Goal: Task Accomplishment & Management: Manage account settings

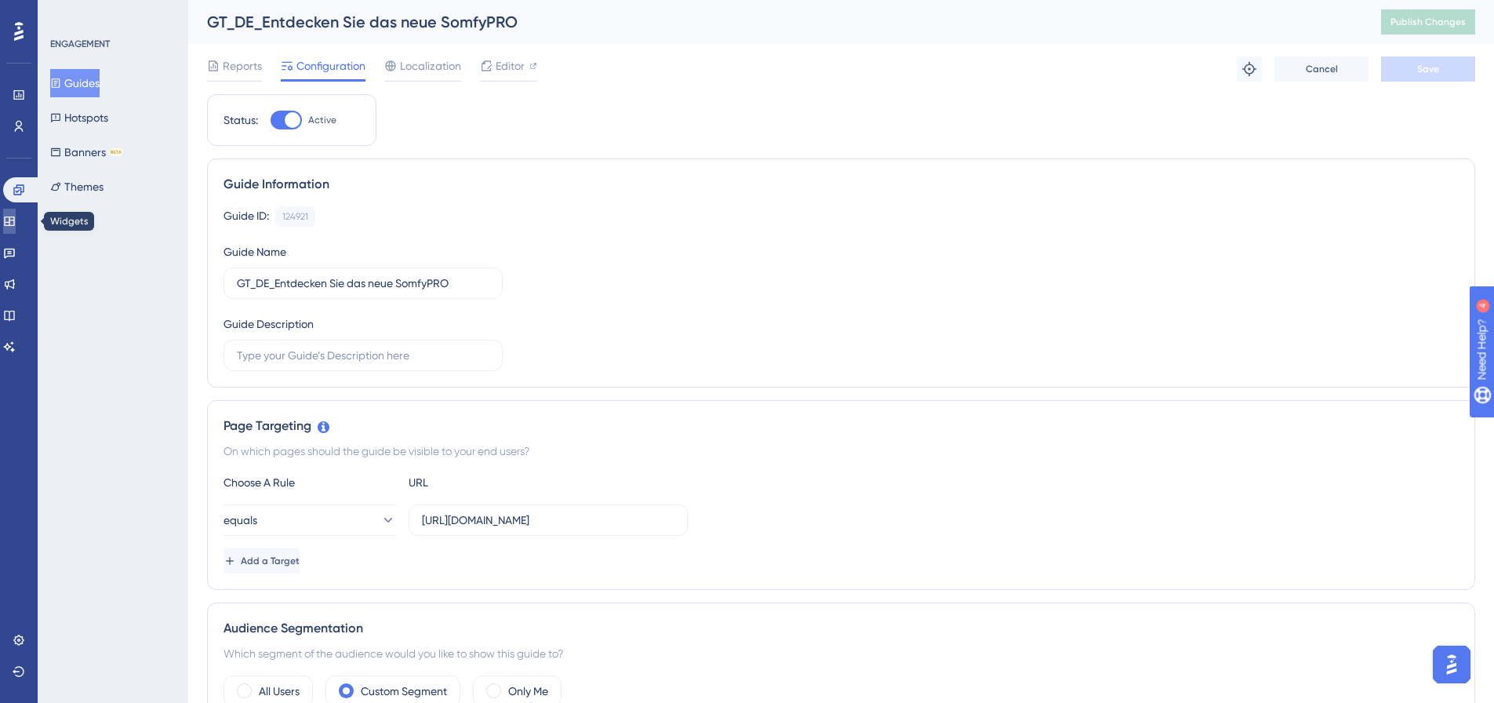
click at [13, 218] on icon at bounding box center [9, 221] width 13 height 13
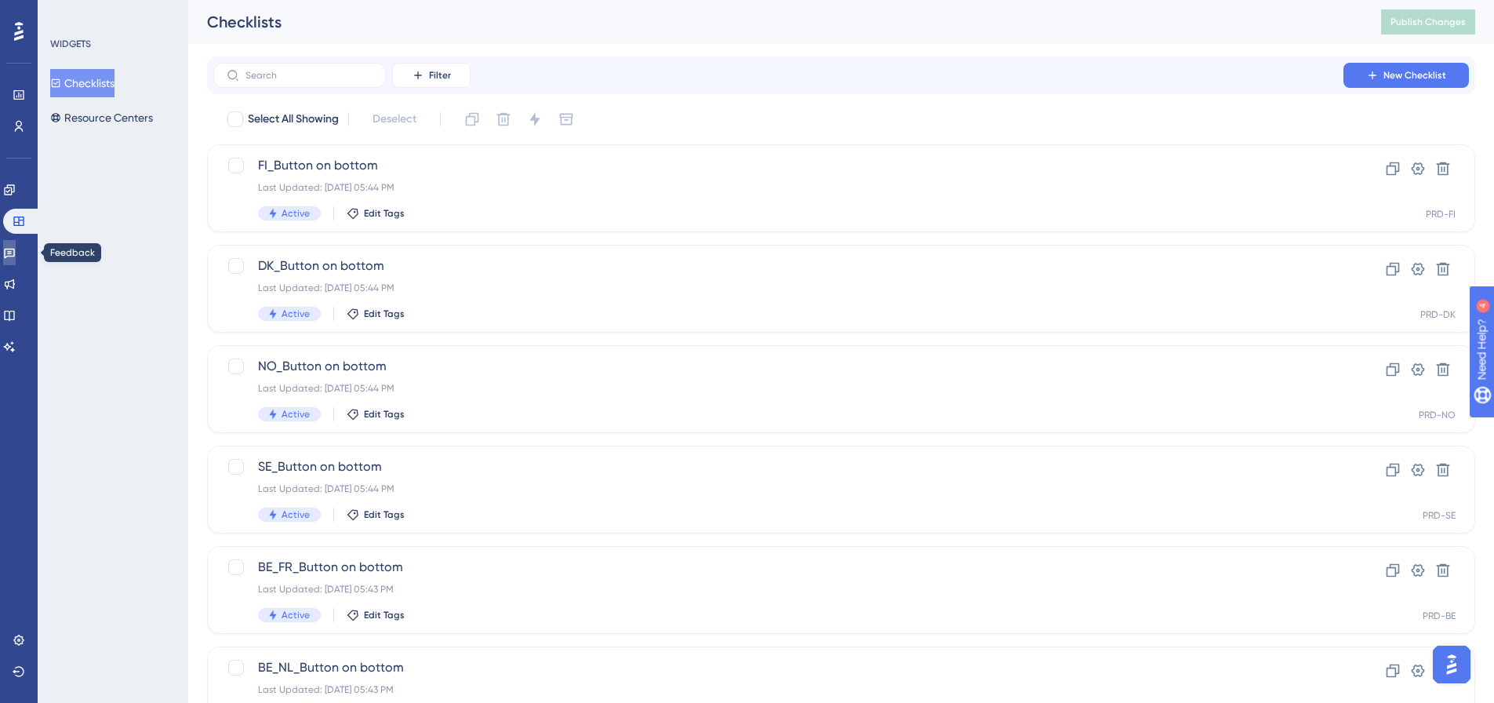
click at [16, 255] on icon at bounding box center [9, 252] width 13 height 13
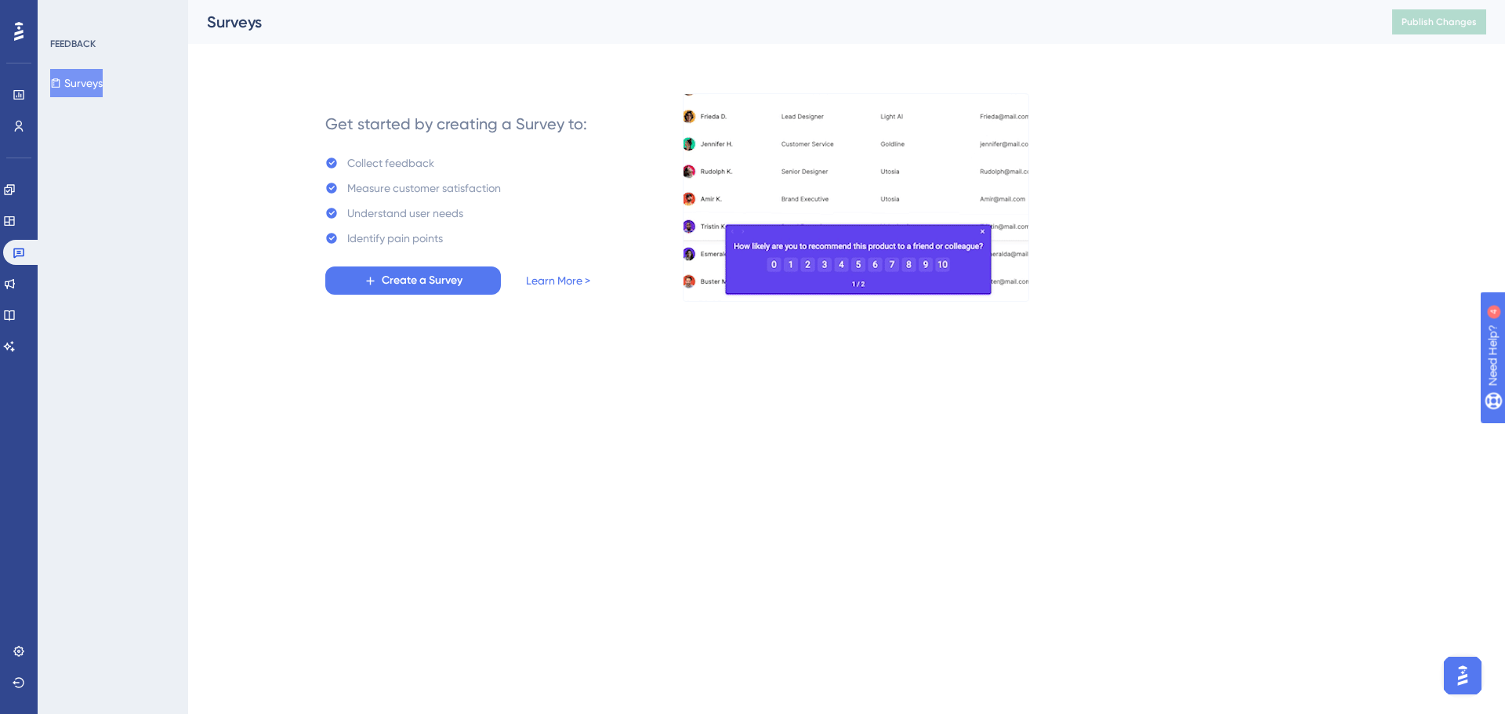
click at [32, 300] on div "Engagement Widgets Feedback Product Updates Knowledge Base AI Assistant" at bounding box center [18, 268] width 31 height 182
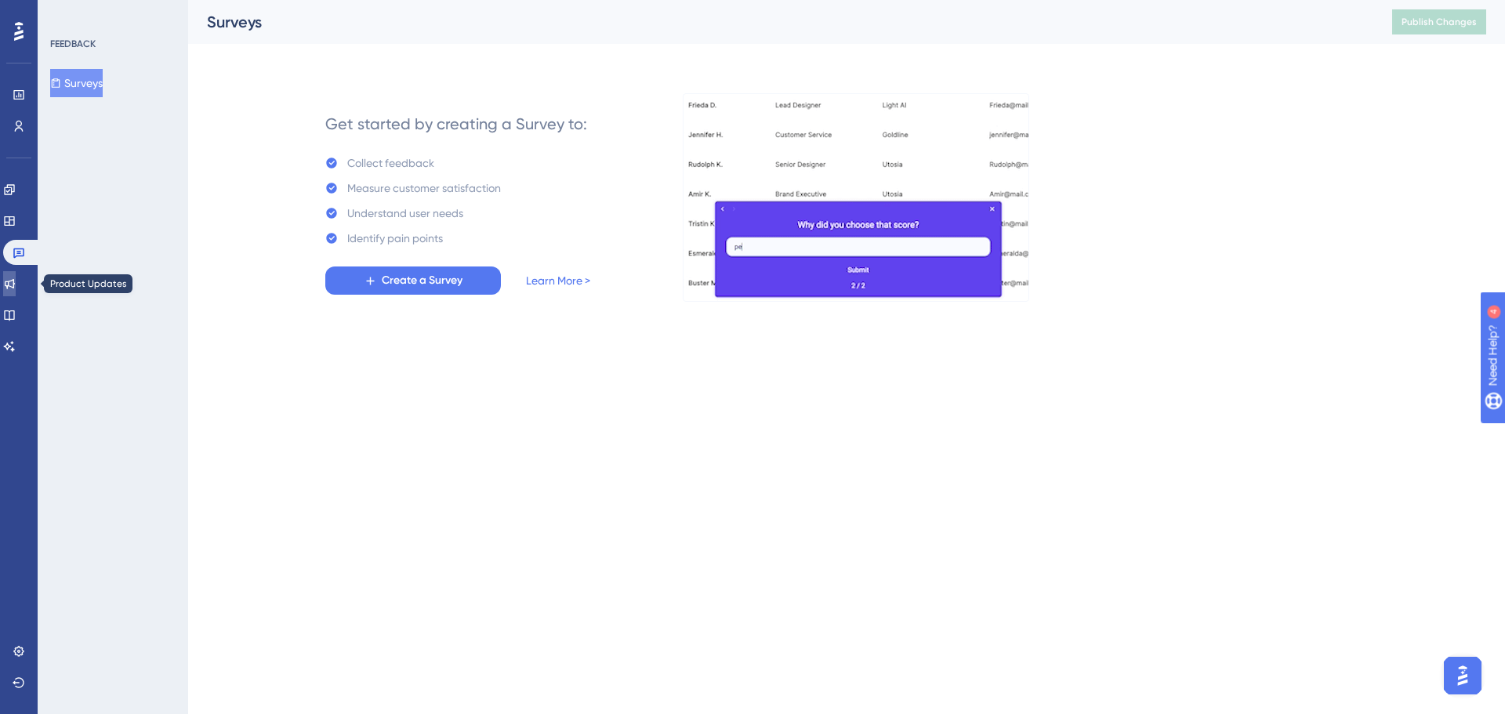
click at [16, 290] on link at bounding box center [9, 283] width 13 height 25
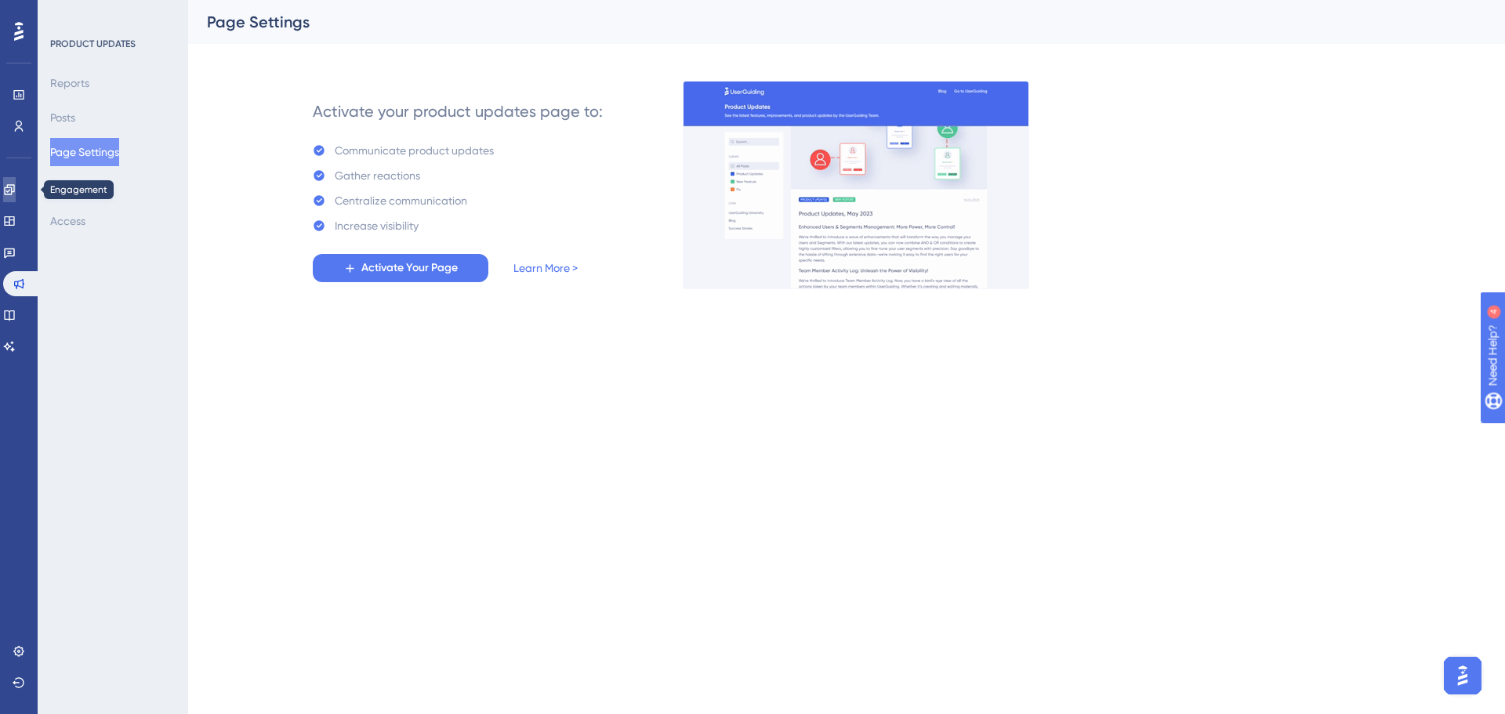
click at [11, 191] on link at bounding box center [9, 189] width 13 height 25
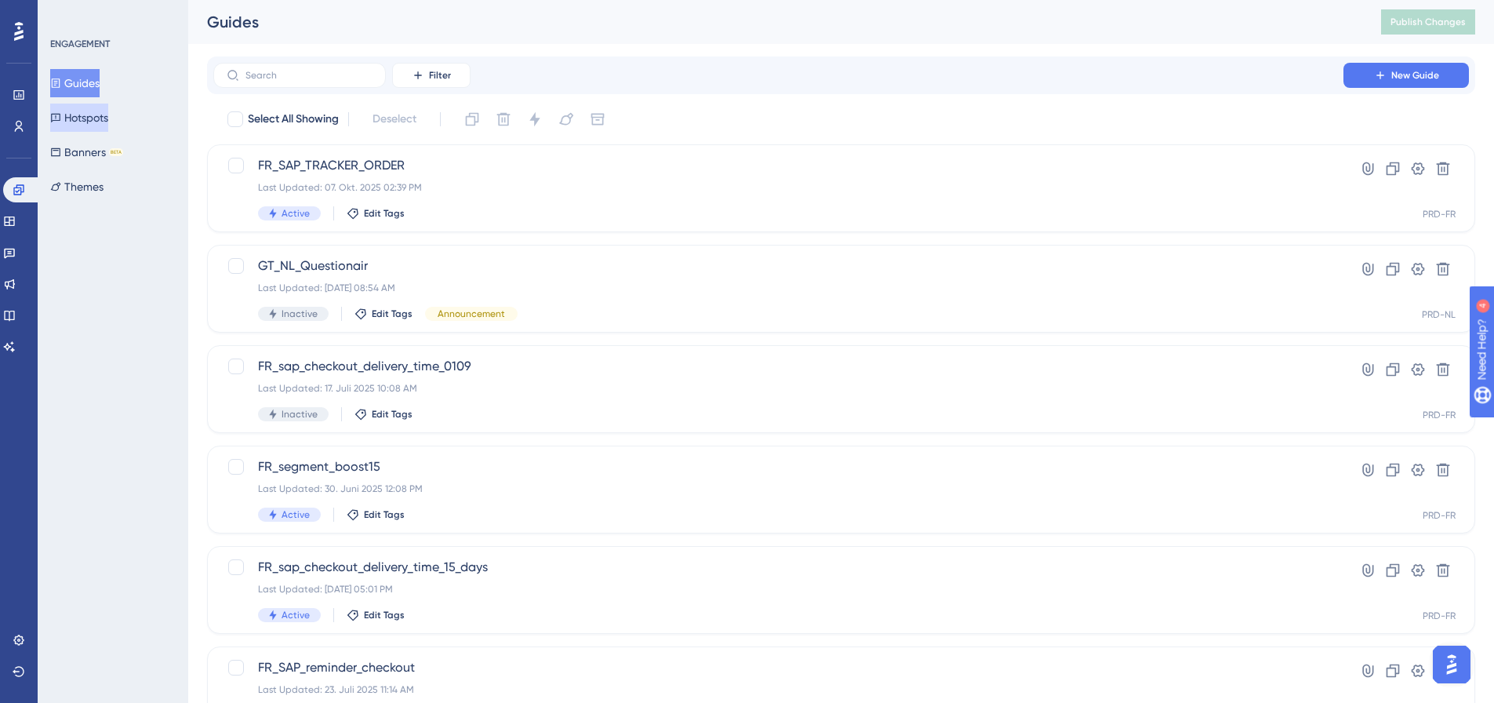
click at [108, 119] on button "Hotspots" at bounding box center [79, 118] width 58 height 28
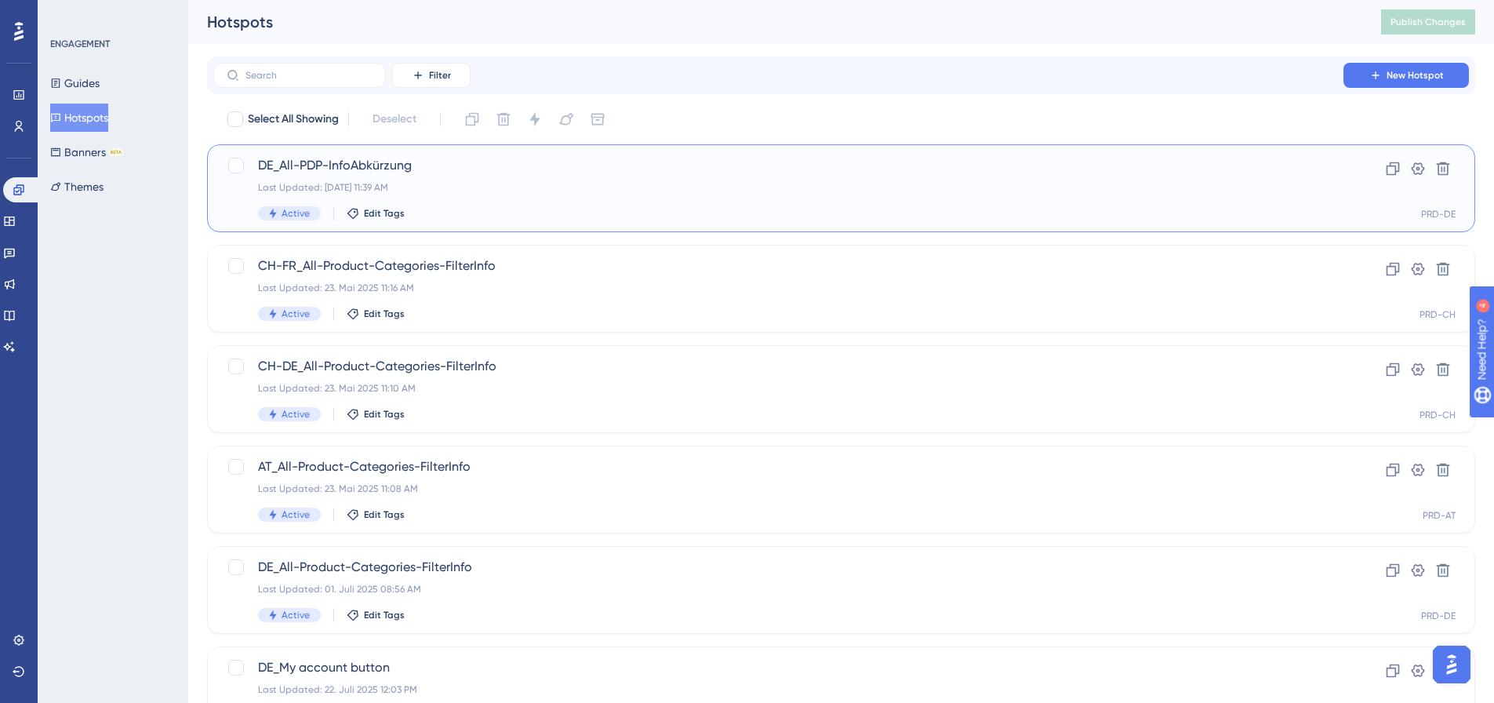
click at [459, 172] on span "DE_All-PDP-InfoAbkürzung" at bounding box center [778, 165] width 1041 height 19
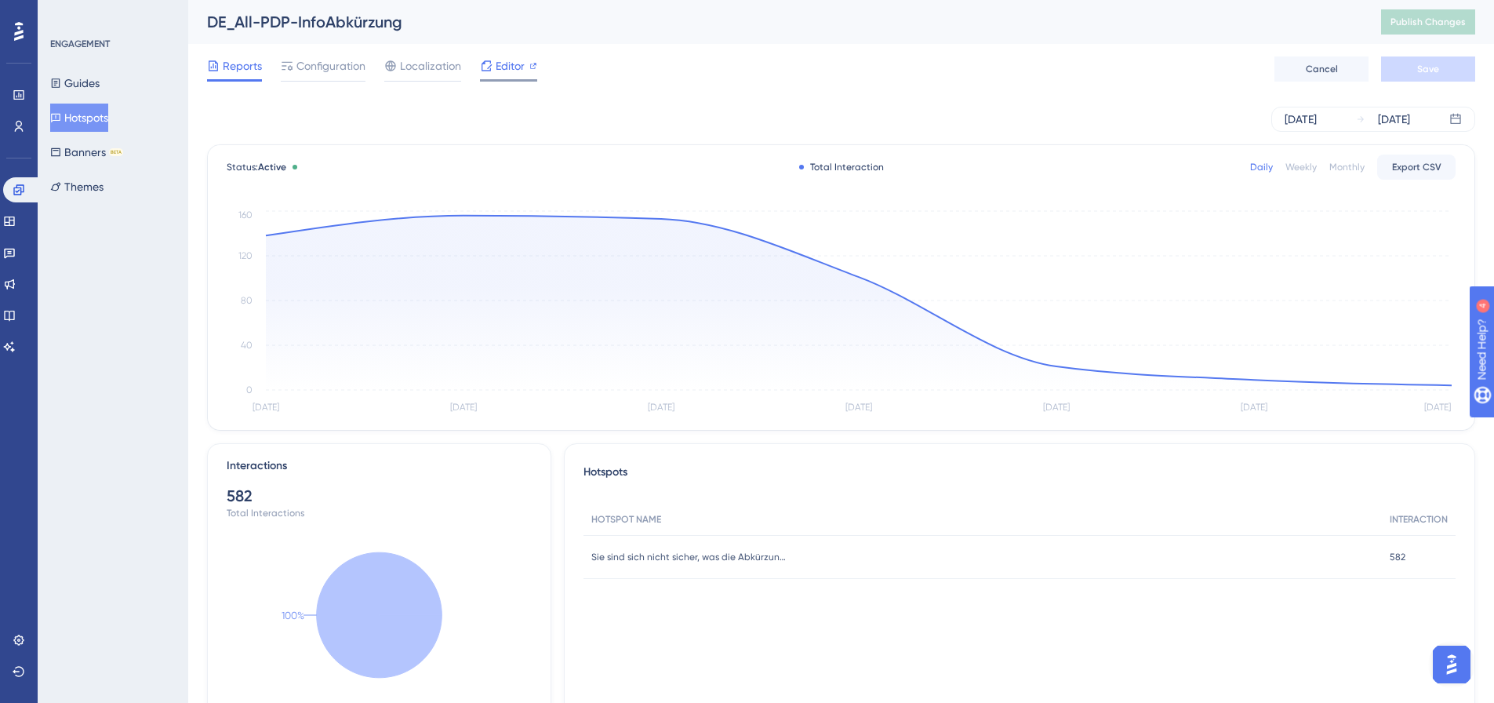
click at [513, 62] on span "Editor" at bounding box center [510, 65] width 29 height 19
click at [408, 67] on span "Localization" at bounding box center [430, 65] width 61 height 19
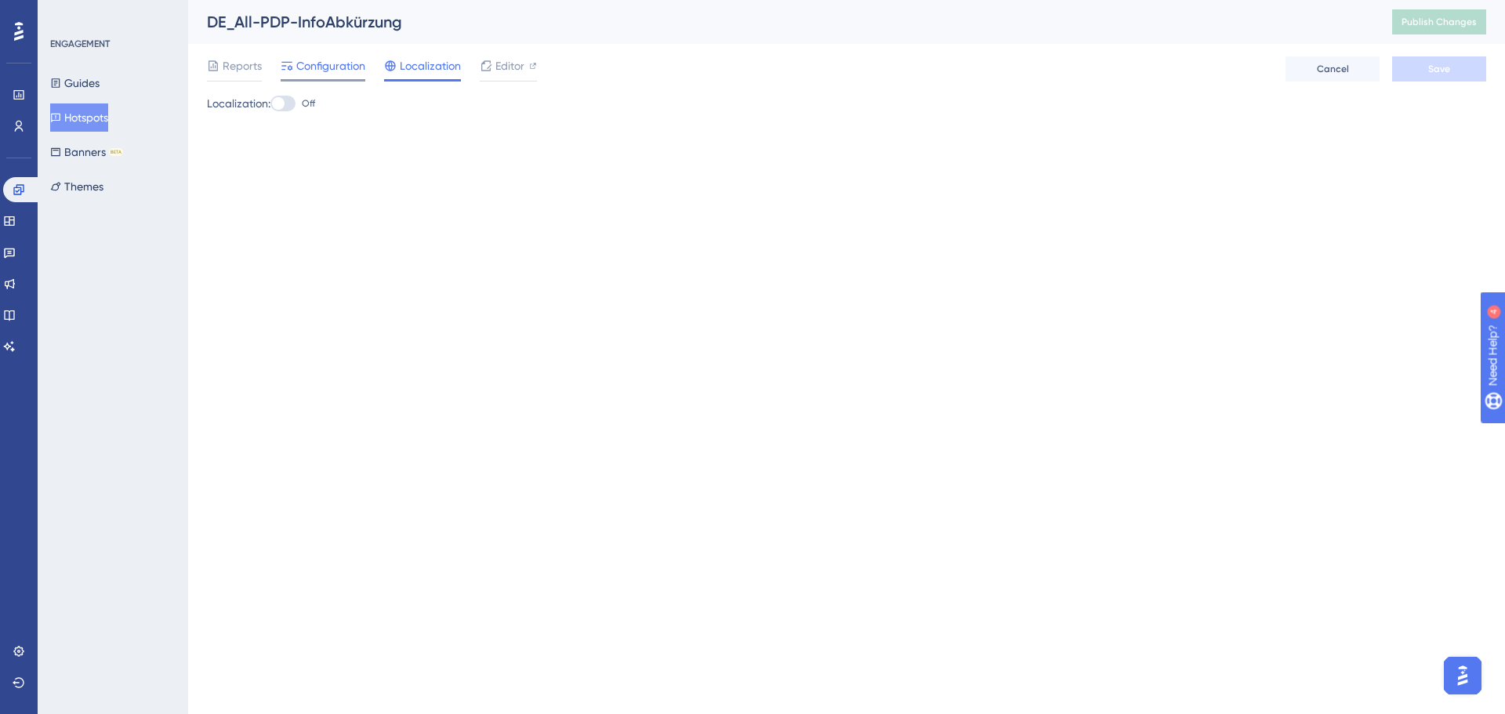
click at [352, 67] on span "Configuration" at bounding box center [330, 65] width 69 height 19
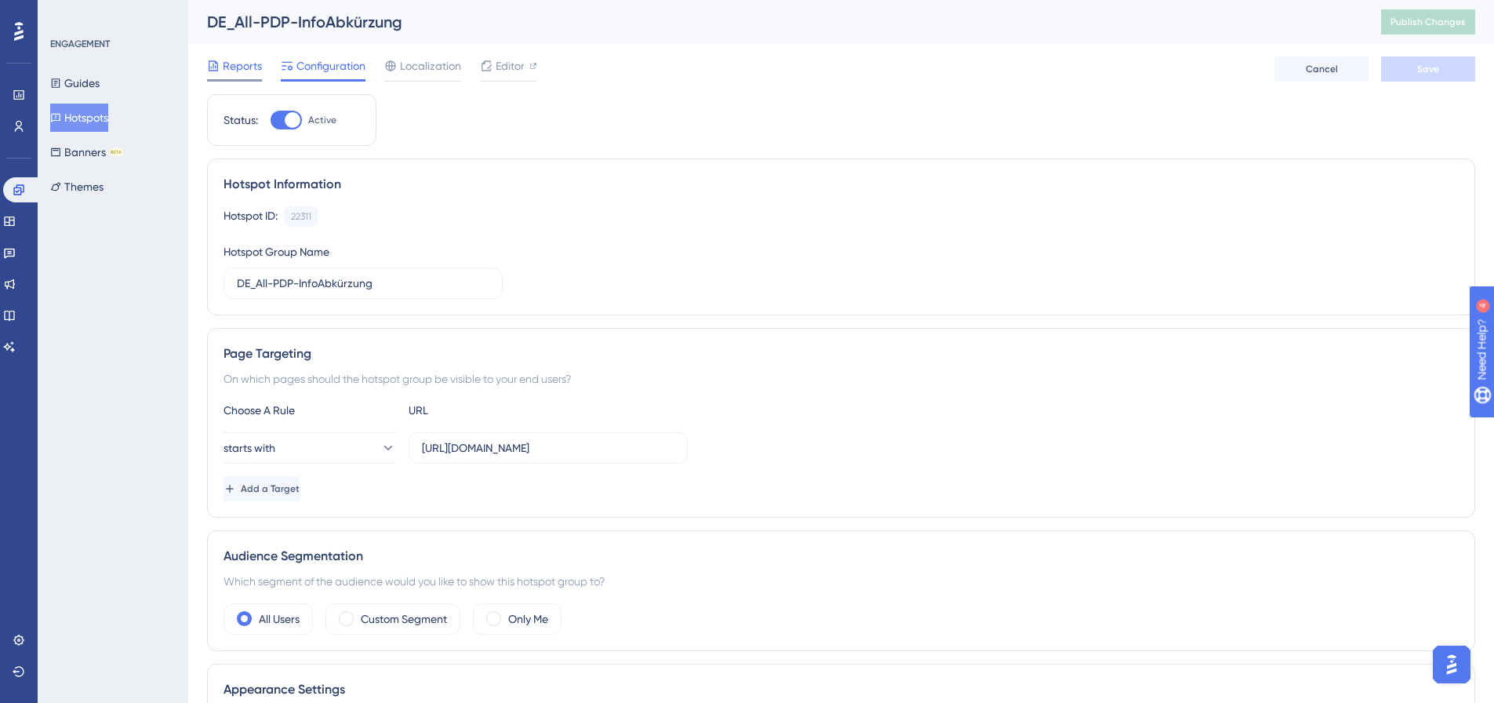
click at [257, 73] on span "Reports" at bounding box center [242, 65] width 39 height 19
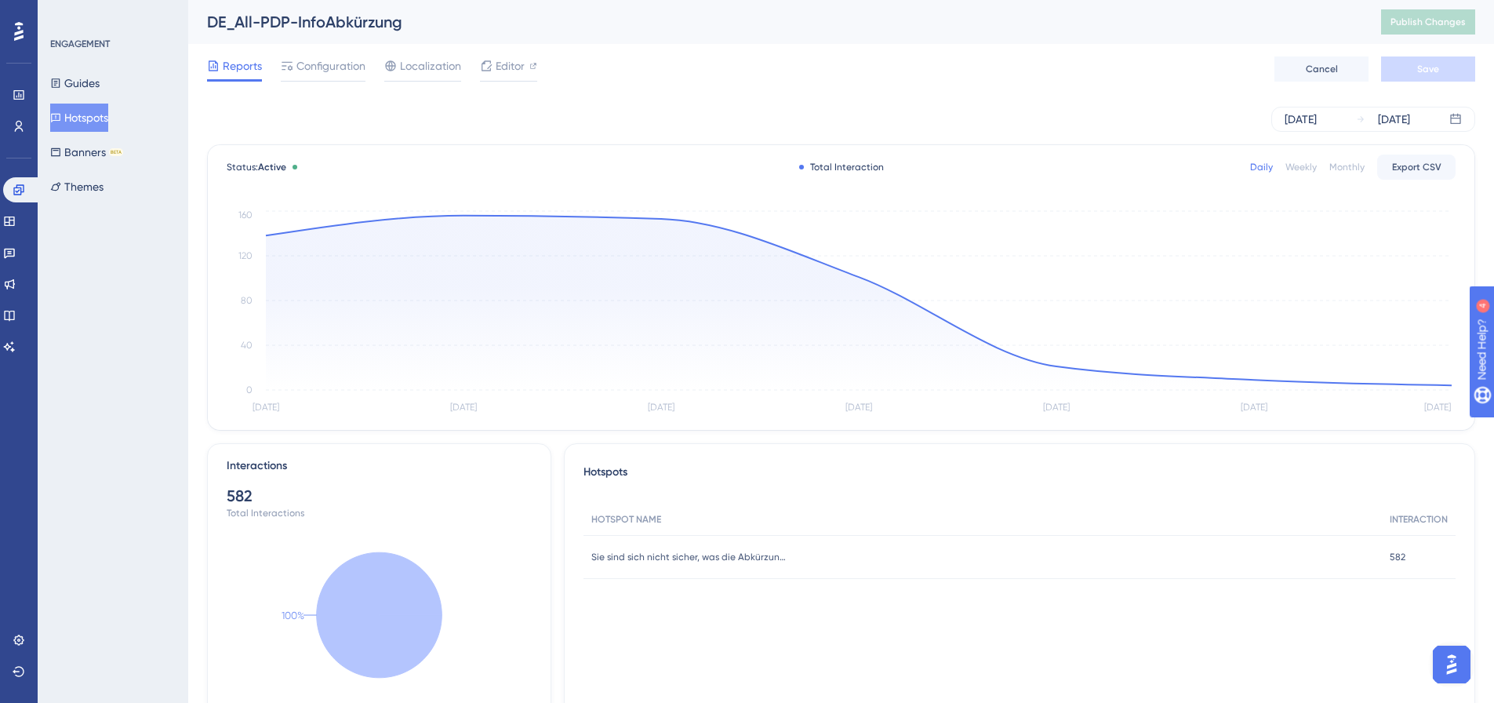
click at [108, 125] on button "Hotspots" at bounding box center [79, 118] width 58 height 28
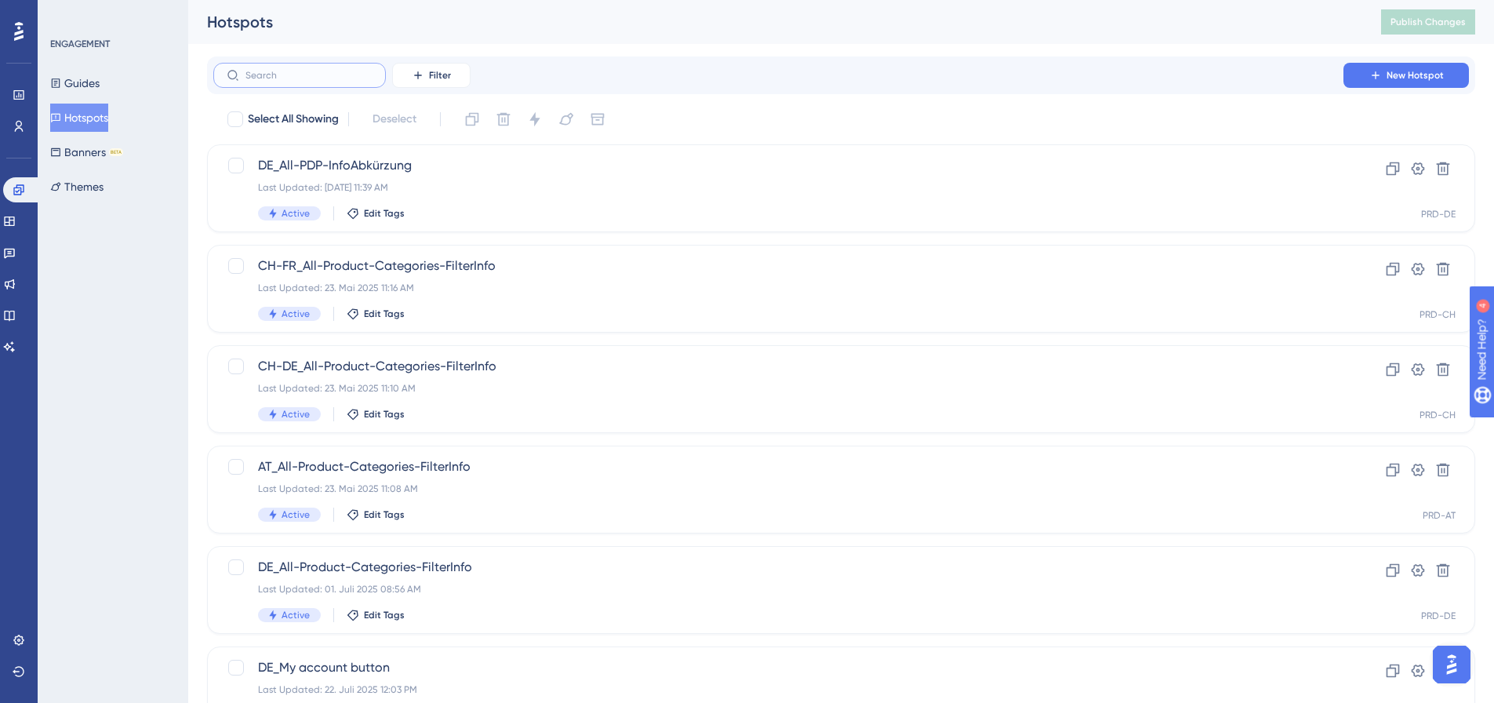
click at [292, 75] on input "text" at bounding box center [308, 75] width 127 height 11
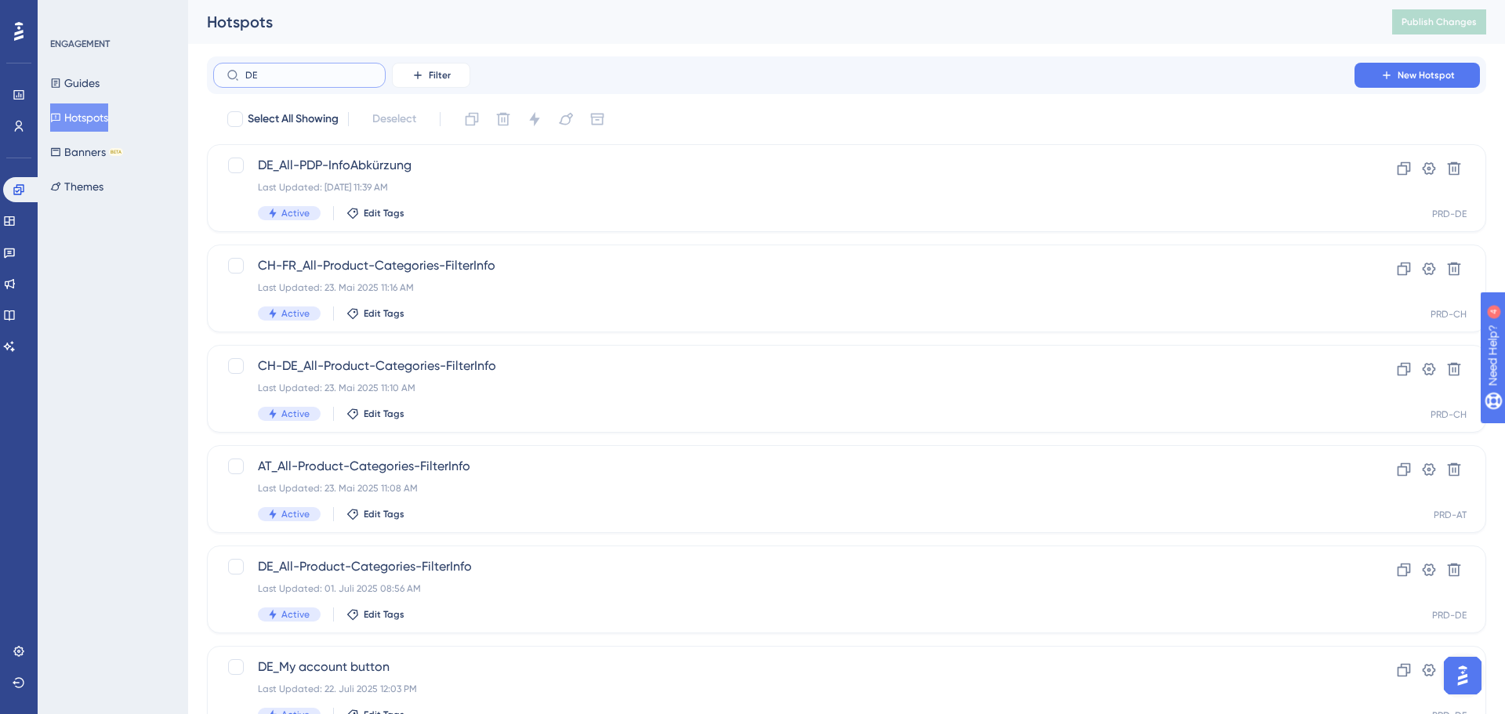
type input "DE"
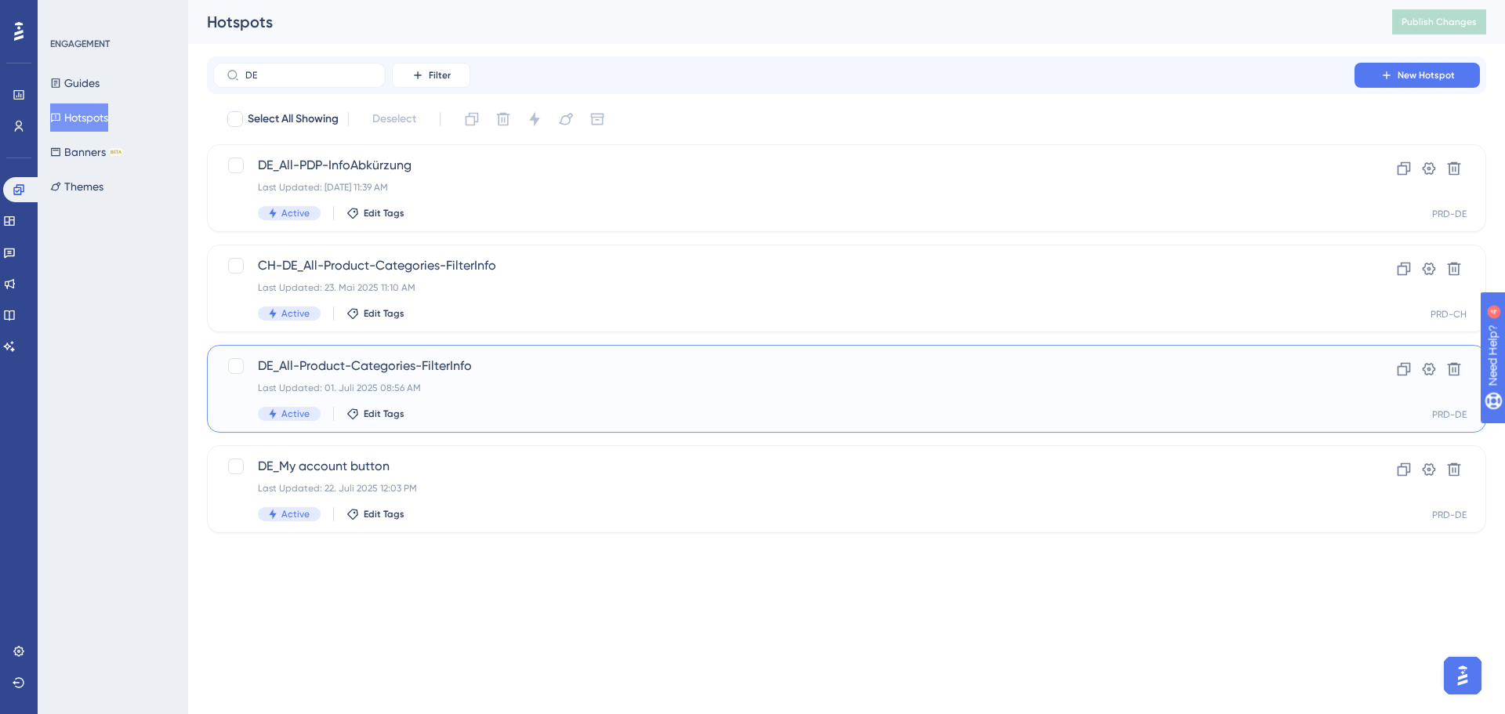
click at [470, 361] on span "DE_All-Product-Categories-FilterInfo" at bounding box center [784, 366] width 1052 height 19
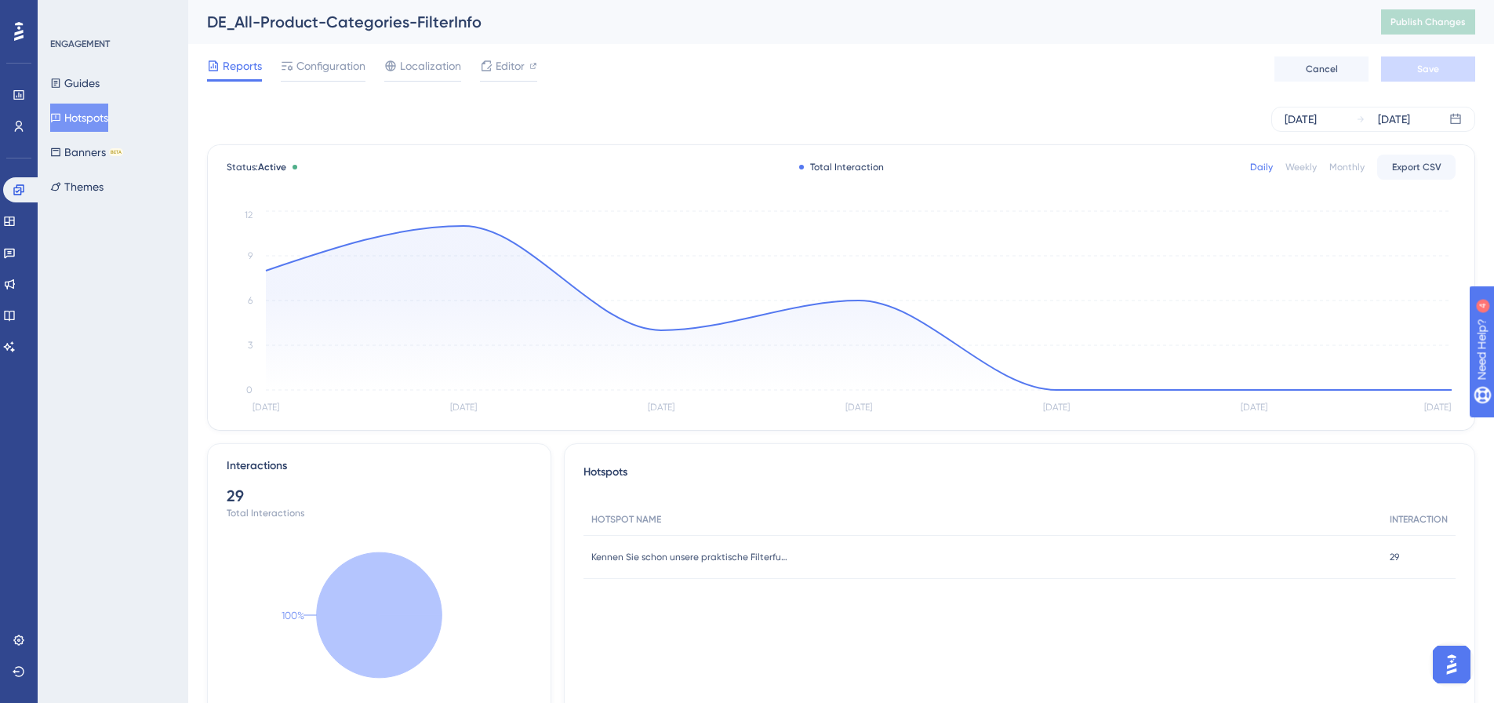
click at [107, 114] on button "Hotspots" at bounding box center [79, 118] width 58 height 28
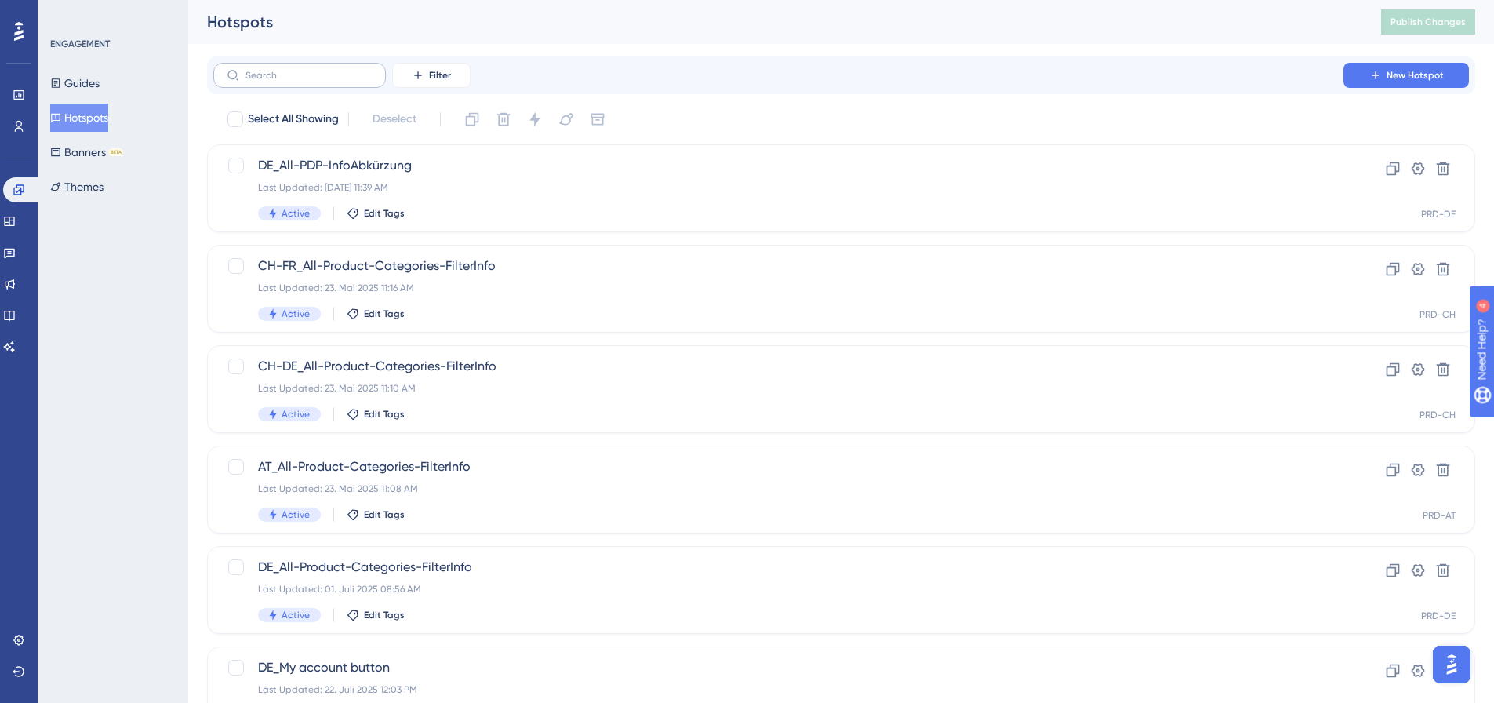
click at [267, 84] on label at bounding box center [299, 75] width 173 height 25
click at [267, 81] on input "text" at bounding box center [308, 75] width 127 height 11
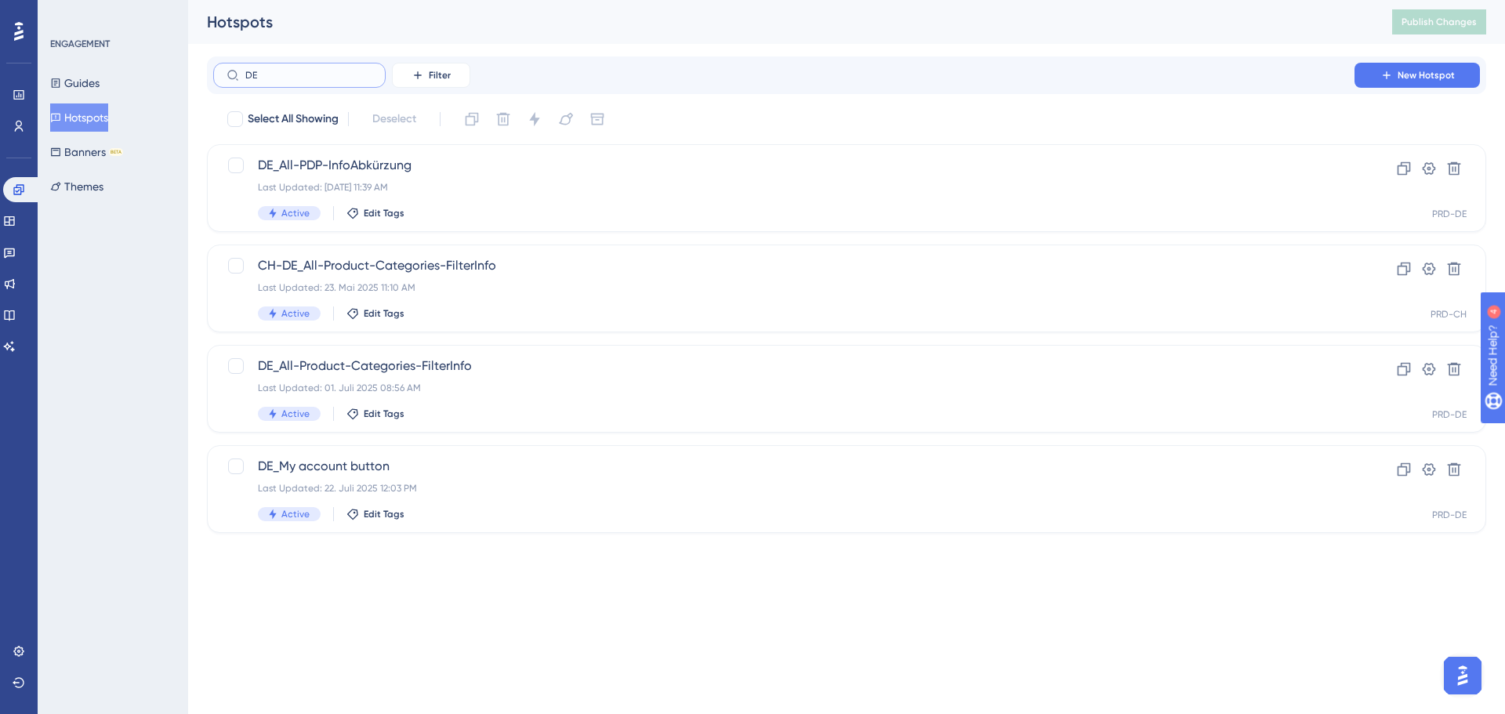
type input "DE"
click at [375, 459] on span "DE_My account button" at bounding box center [784, 466] width 1052 height 19
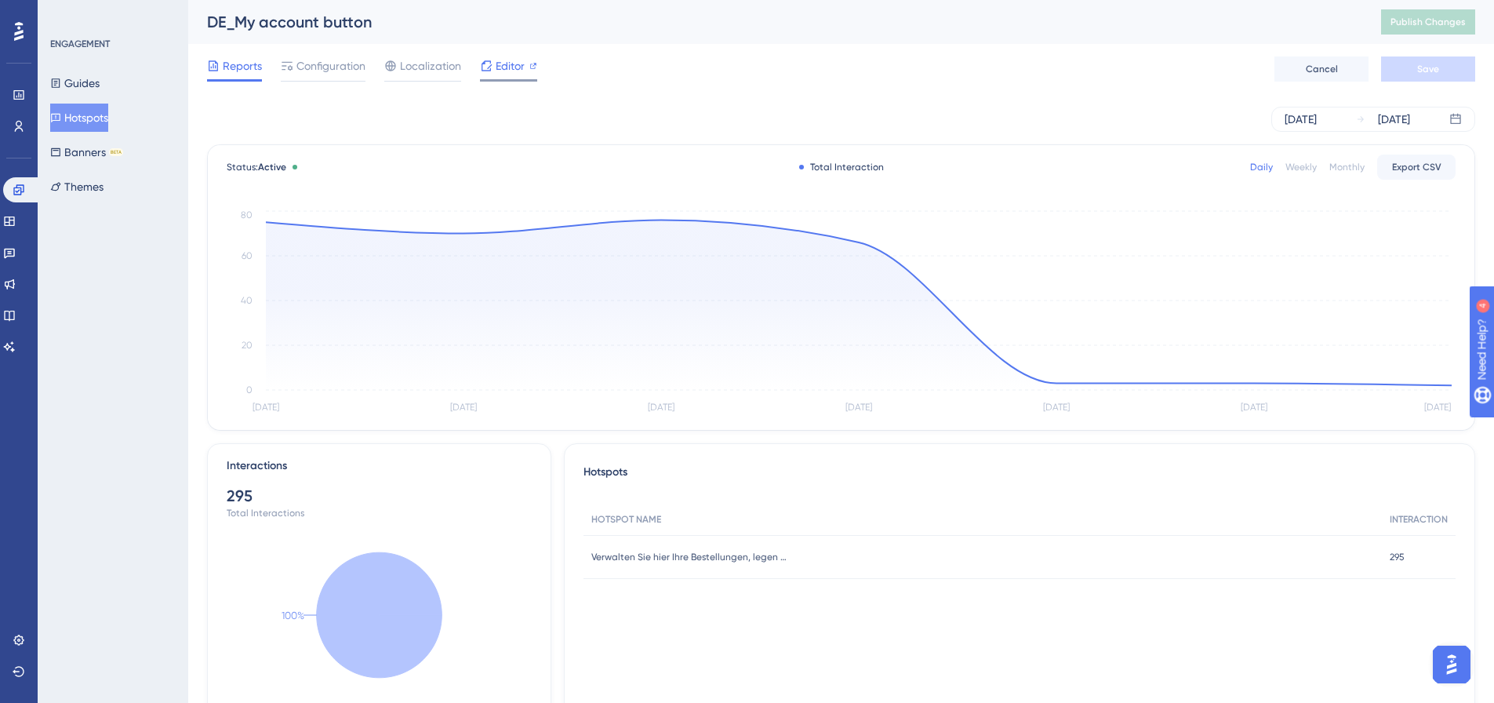
click at [522, 63] on span "Editor" at bounding box center [510, 65] width 29 height 19
click at [330, 68] on span "Configuration" at bounding box center [330, 65] width 69 height 19
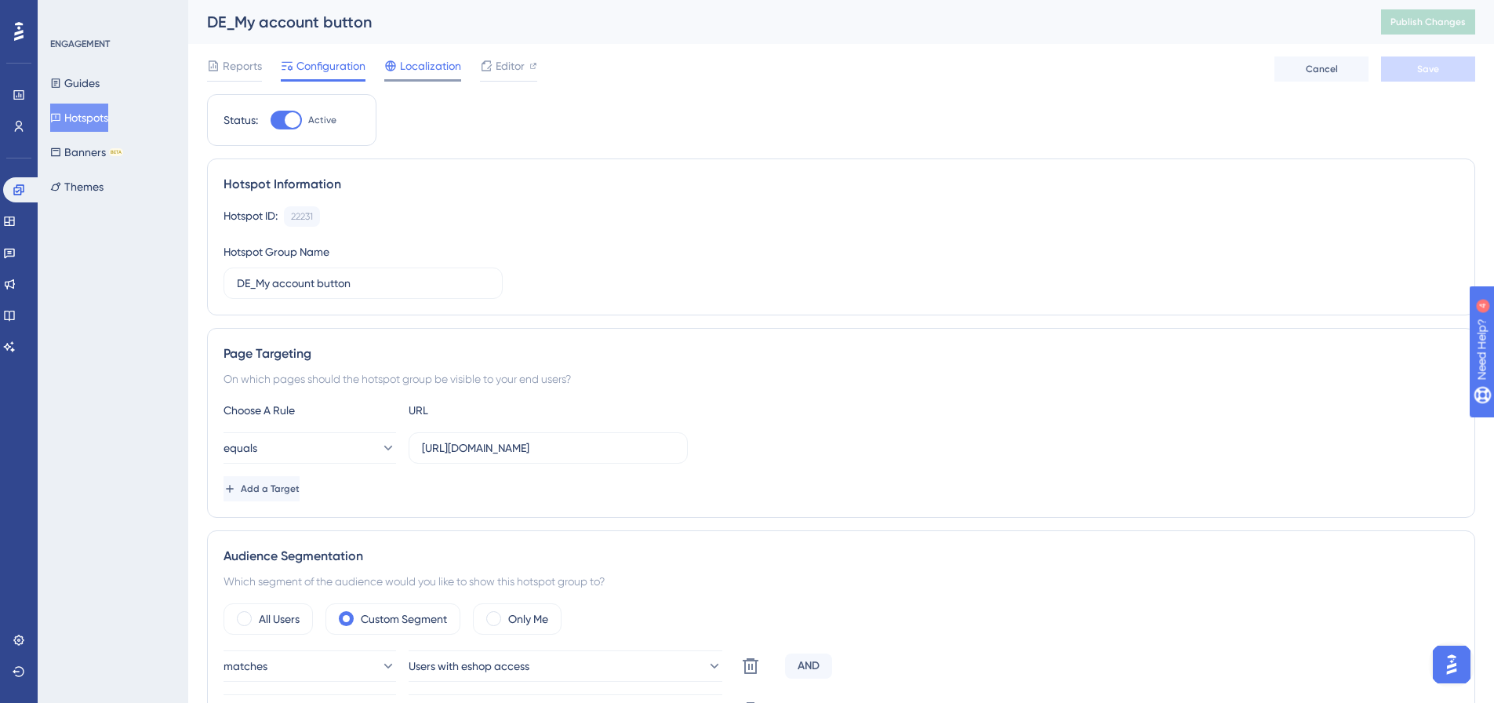
click at [427, 71] on span "Localization" at bounding box center [430, 65] width 61 height 19
click at [1421, 27] on span "Publish Changes" at bounding box center [1427, 22] width 75 height 13
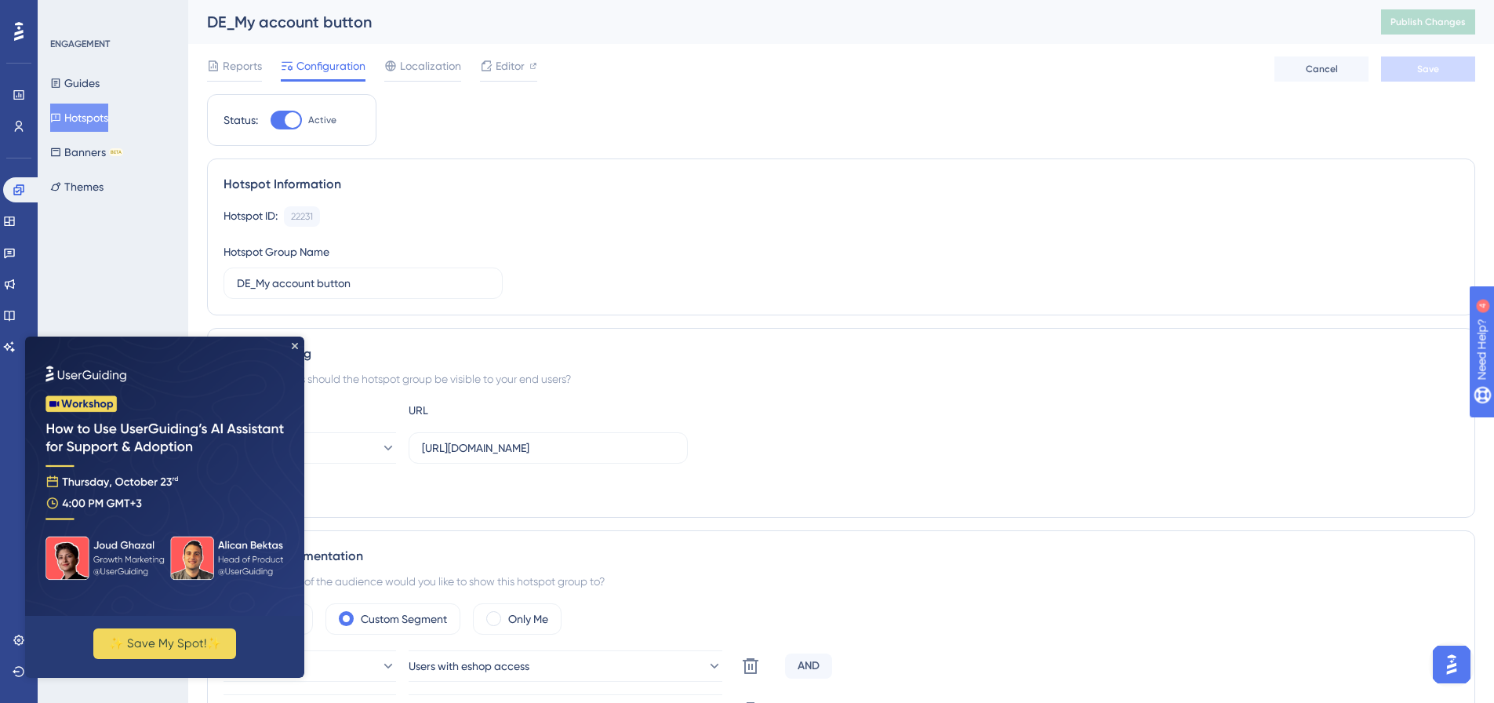
click at [295, 341] on img at bounding box center [164, 475] width 279 height 279
click at [296, 342] on img at bounding box center [164, 475] width 279 height 279
click at [296, 347] on icon "Close Preview" at bounding box center [295, 346] width 6 height 6
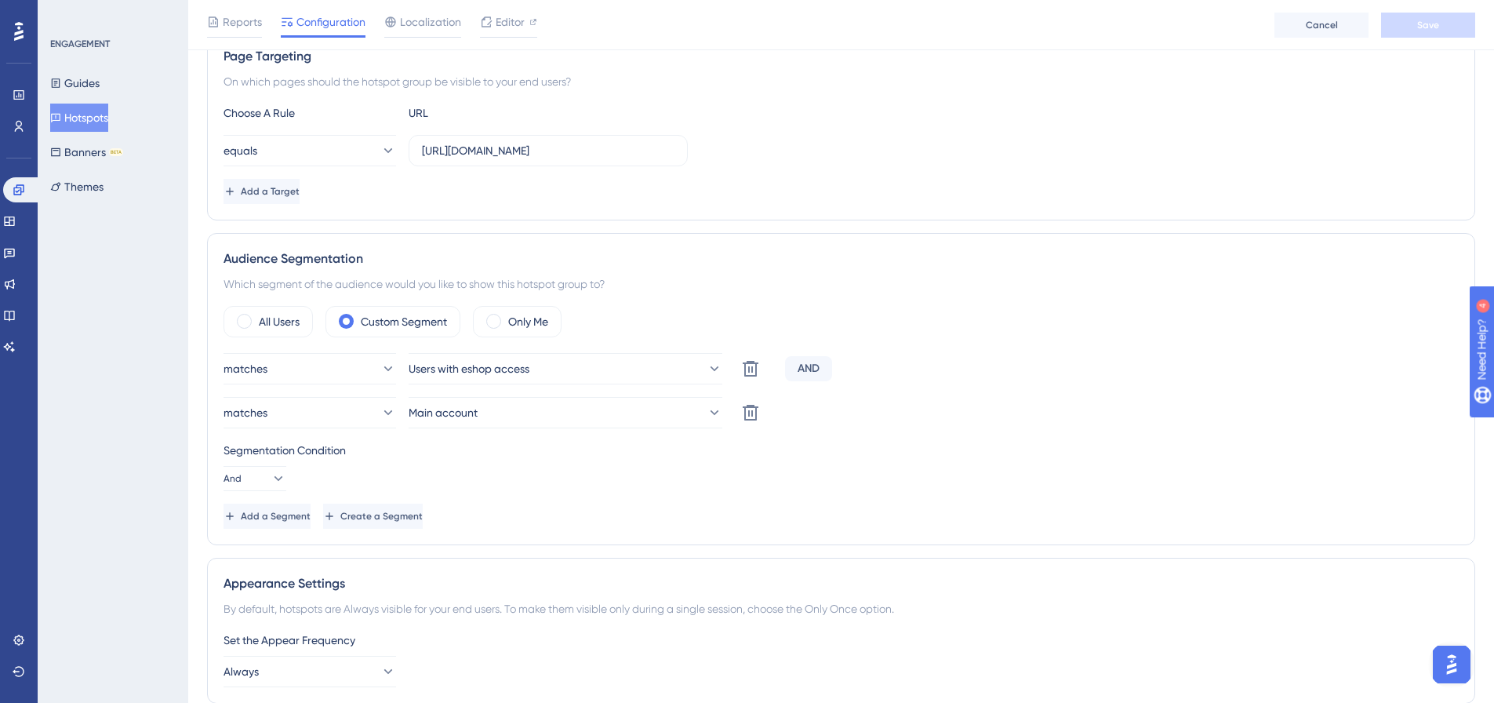
scroll to position [314, 0]
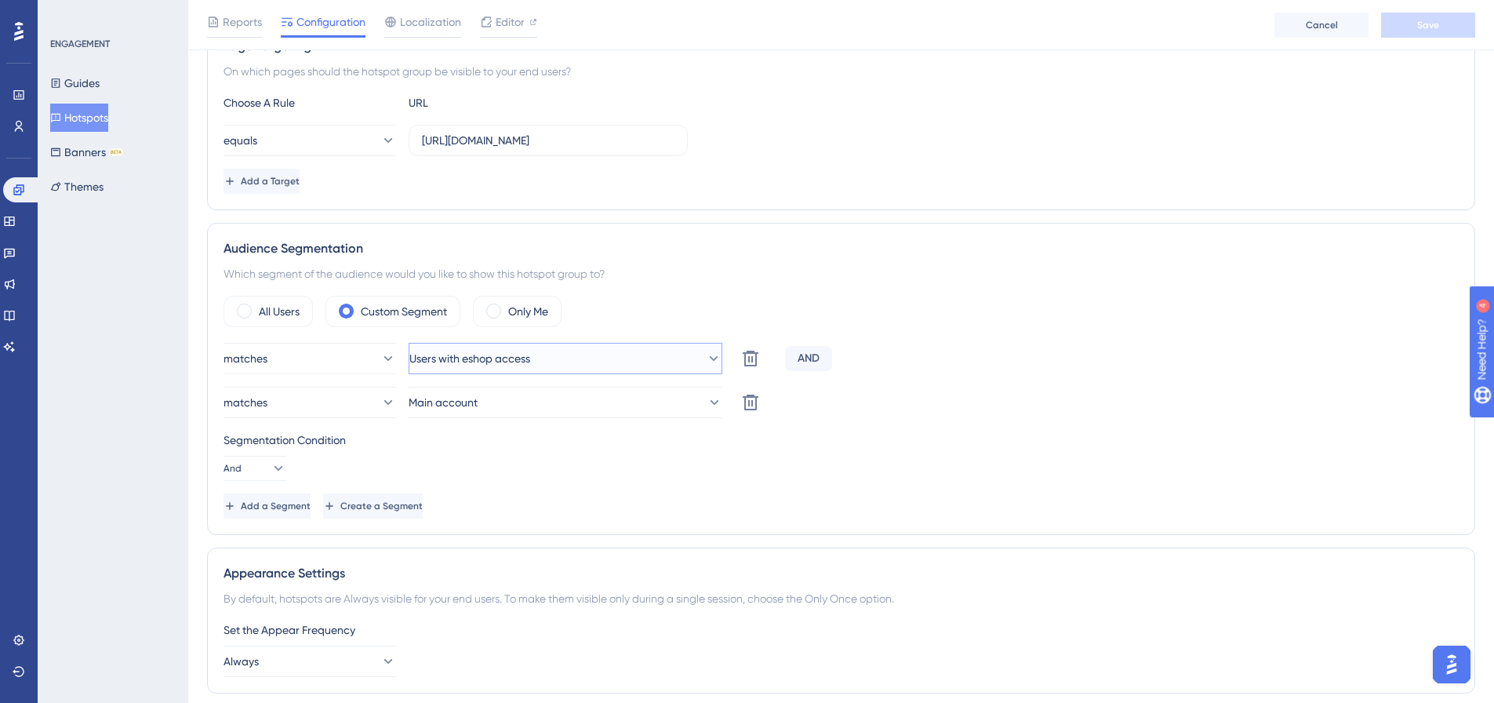
click at [517, 366] on span "Users with eshop access" at bounding box center [469, 358] width 121 height 19
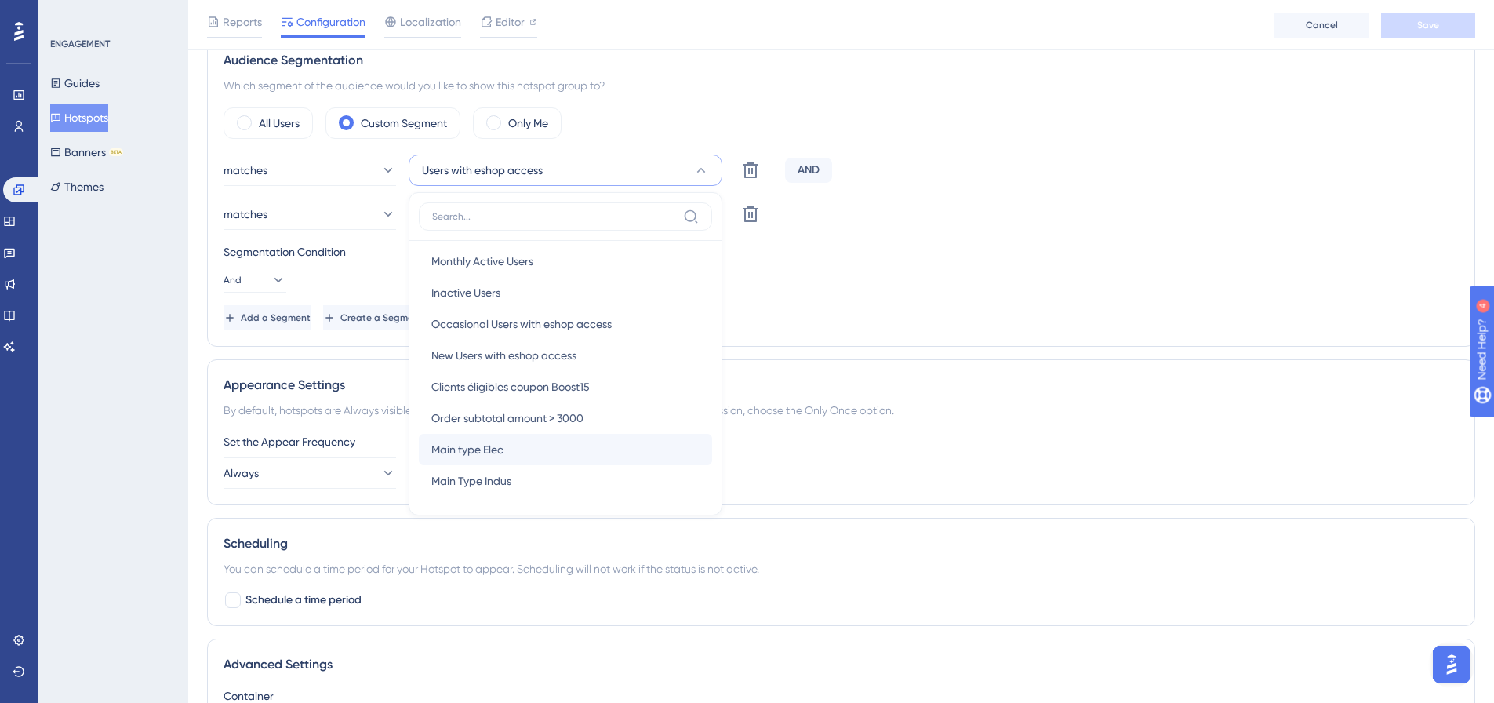
scroll to position [37, 0]
click at [728, 112] on div "All Users Custom Segment Only Me" at bounding box center [840, 122] width 1235 height 31
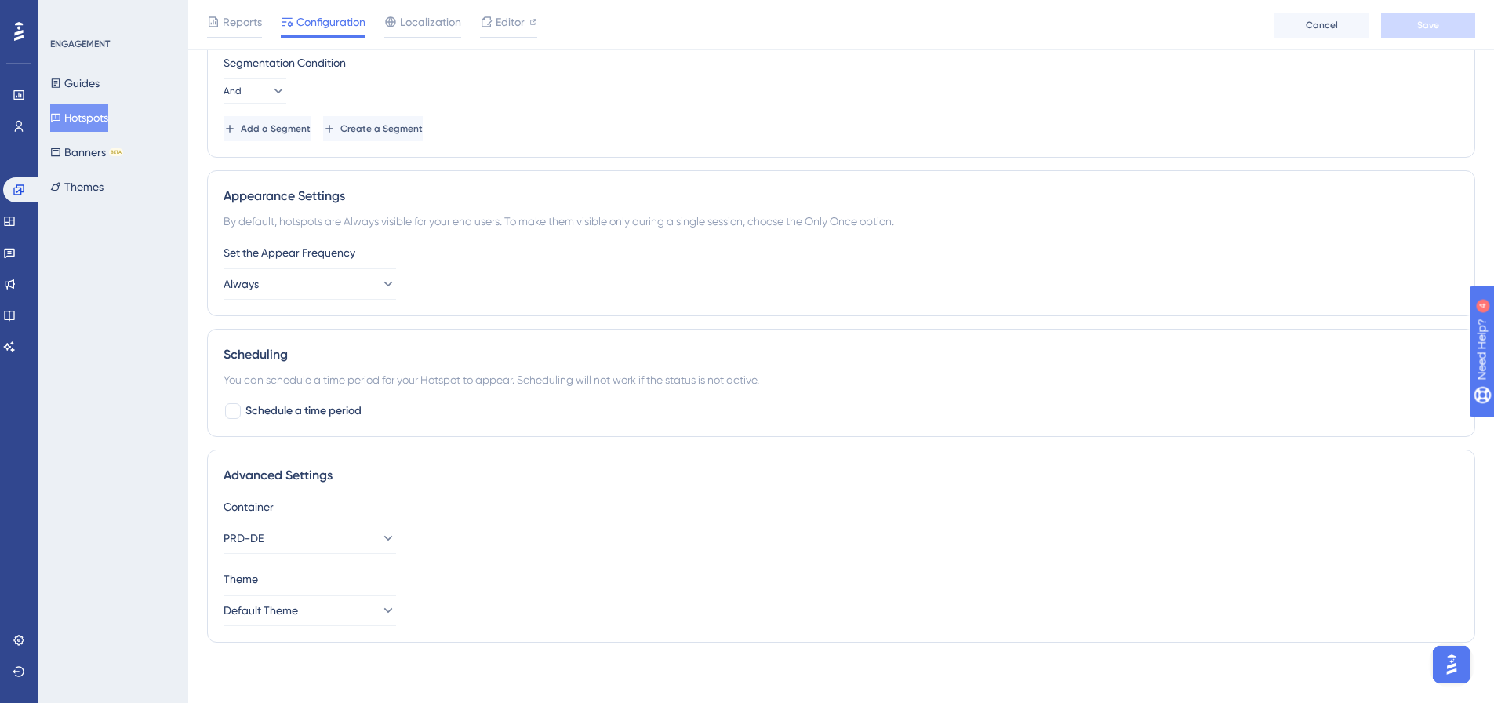
scroll to position [693, 0]
click at [331, 285] on button "Always" at bounding box center [309, 281] width 173 height 31
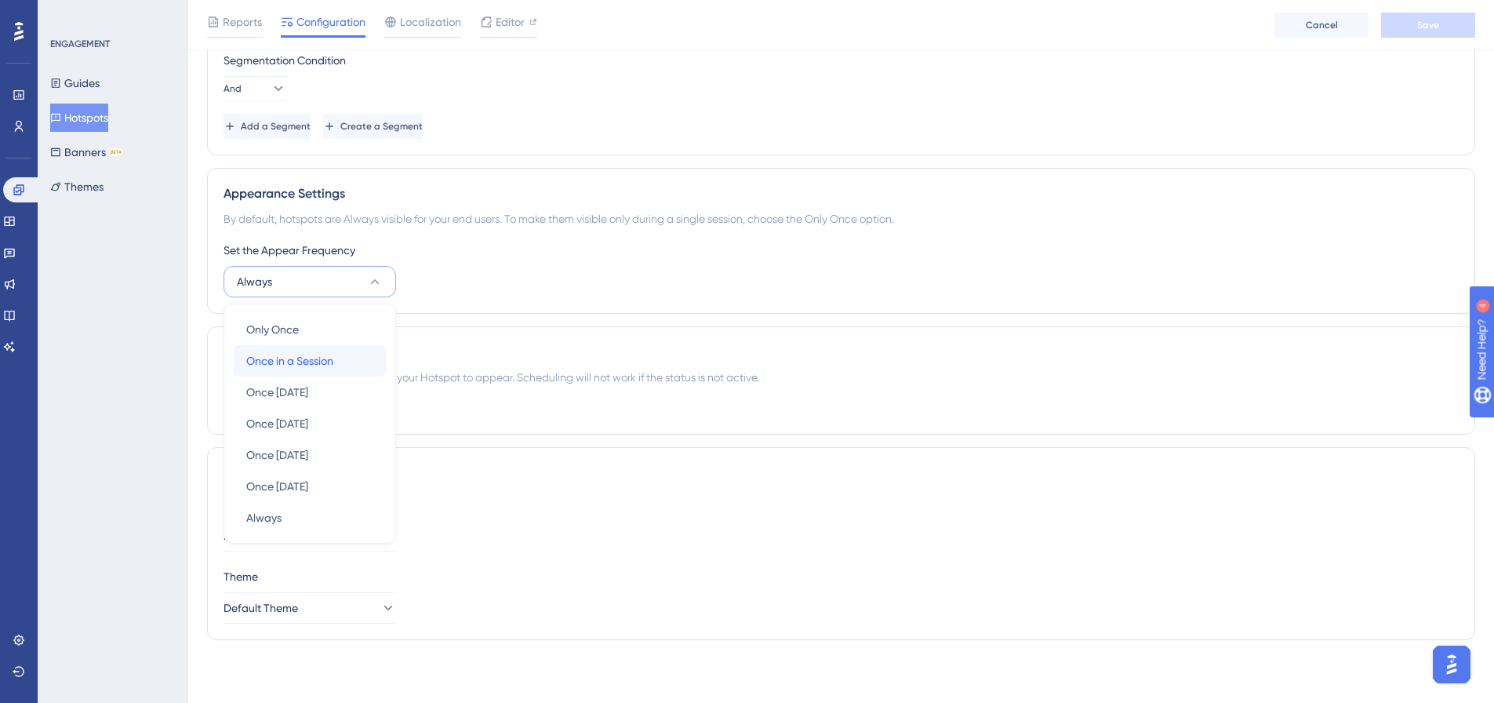
click at [307, 355] on span "Once in a Session" at bounding box center [289, 360] width 87 height 19
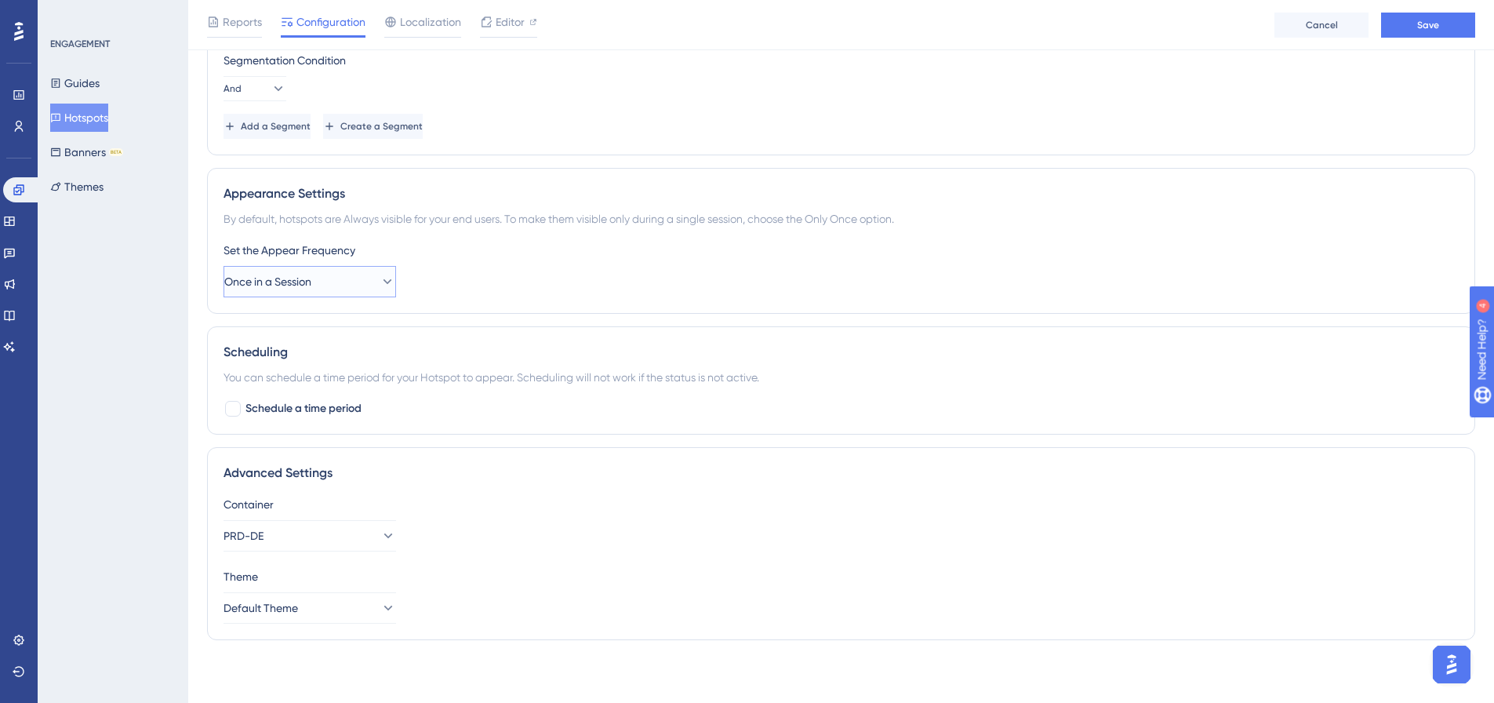
click at [380, 274] on icon at bounding box center [388, 282] width 16 height 16
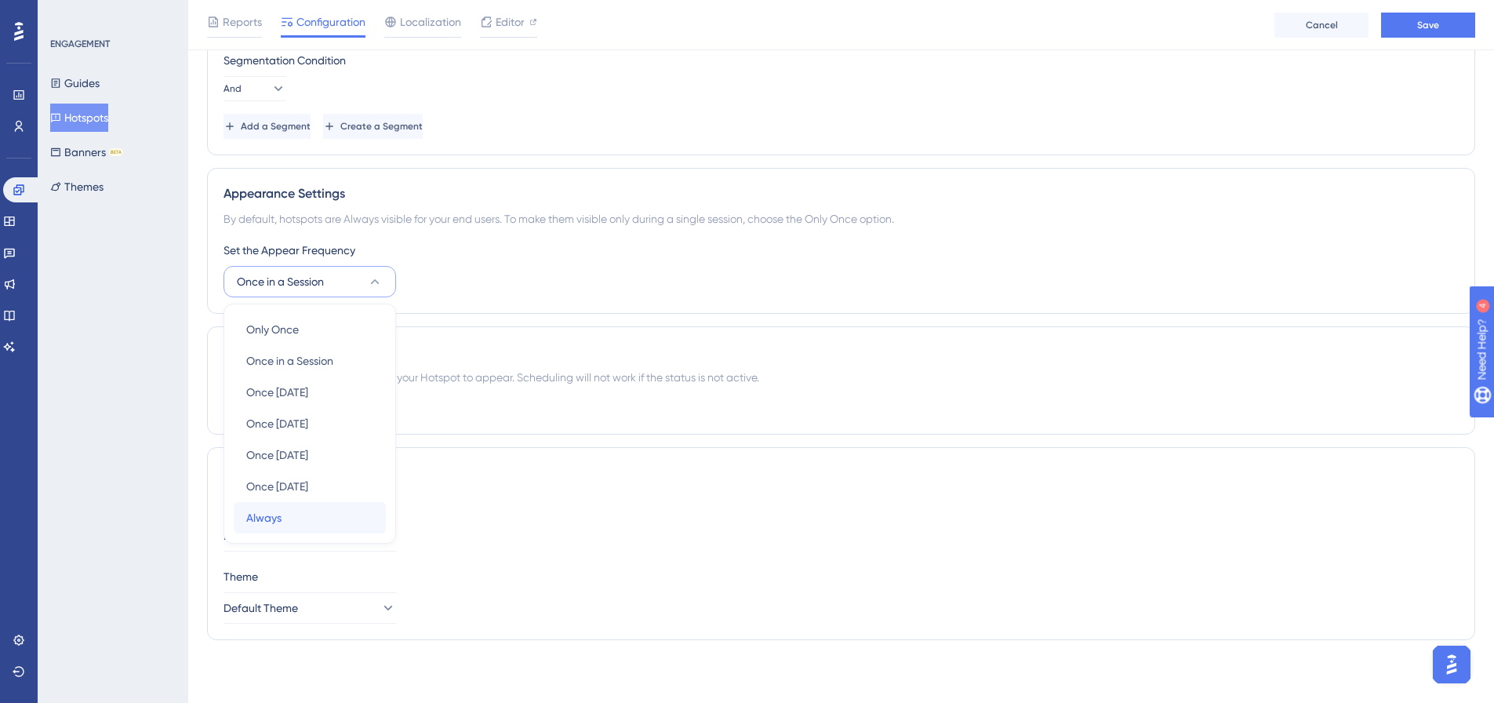
click at [268, 518] on span "Always" at bounding box center [263, 517] width 35 height 19
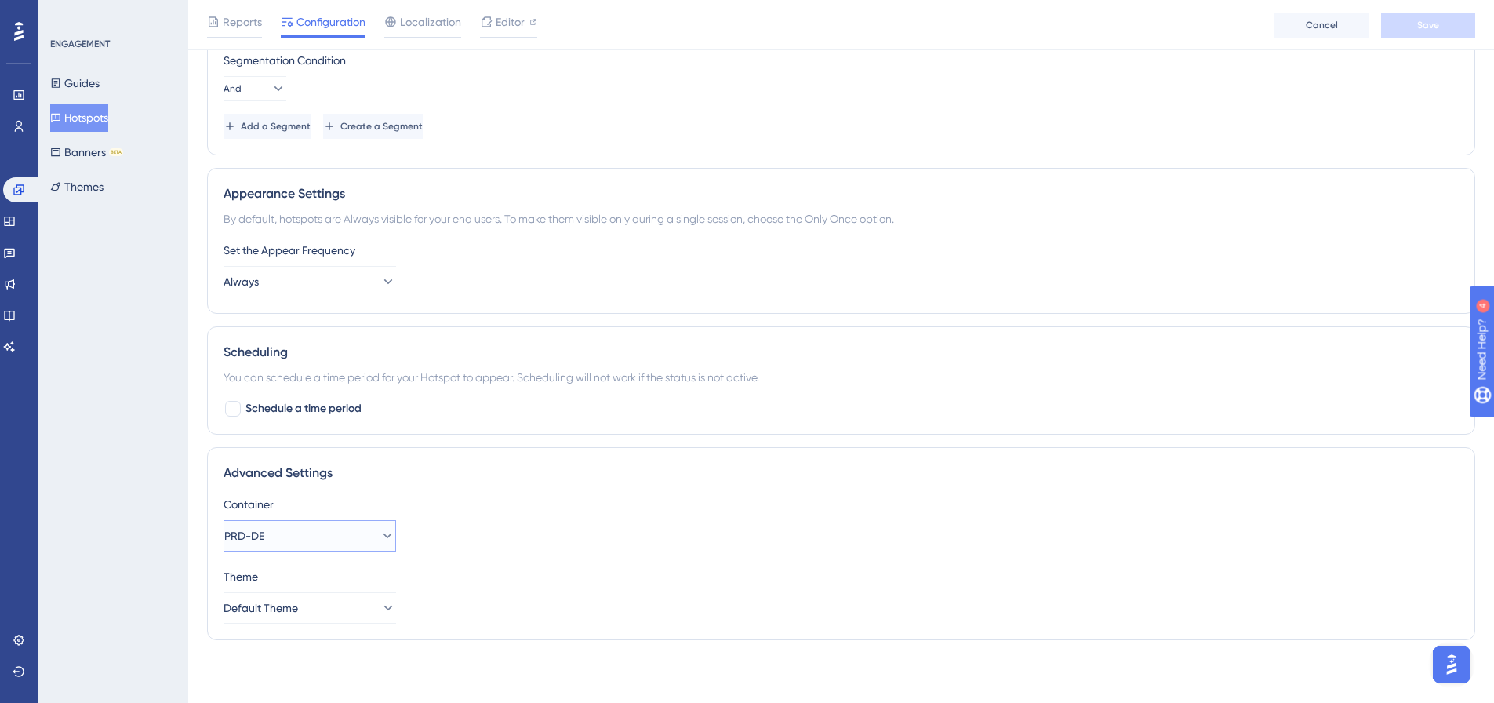
click at [370, 545] on button "PRD-DE" at bounding box center [309, 535] width 173 height 31
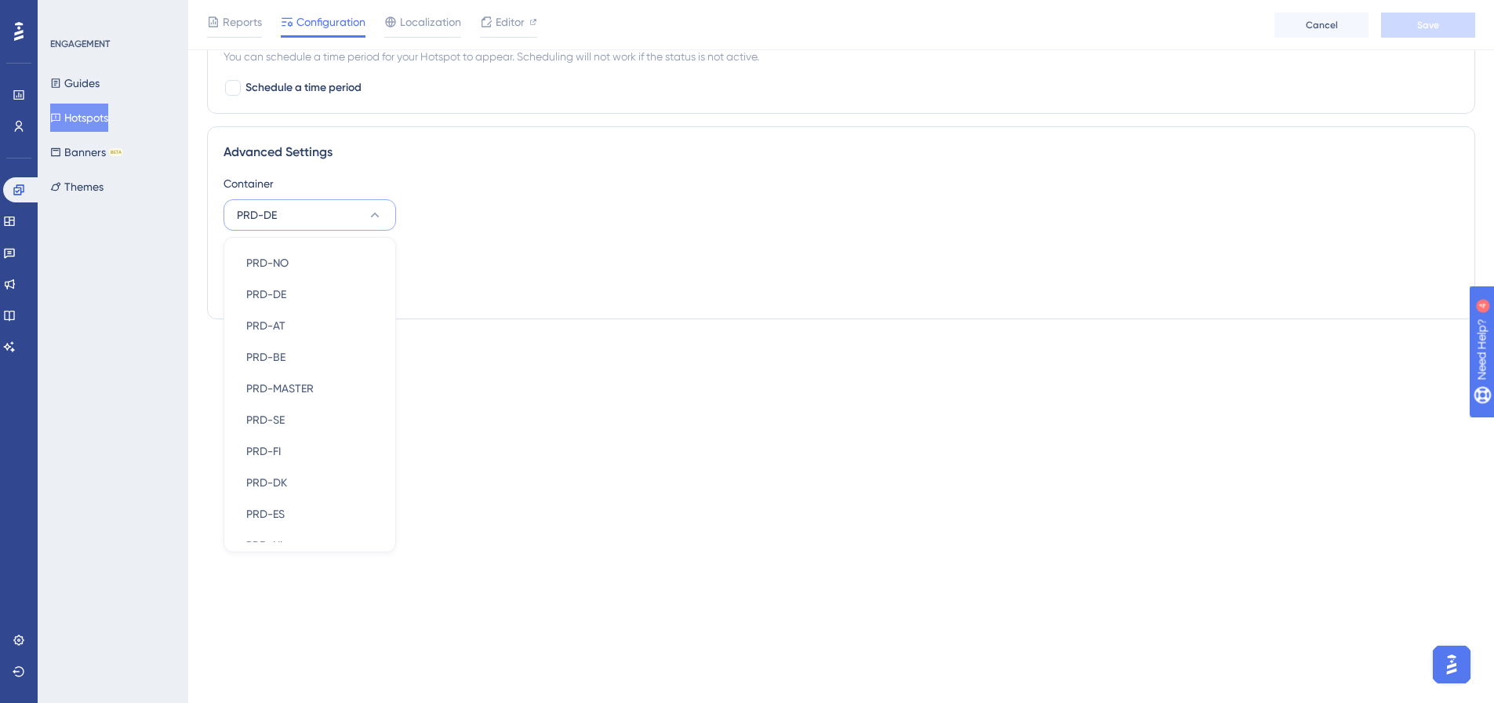
click at [643, 239] on div "Container PRD-DE PRD-NO PRD-NO PRD-DE PRD-DE PRD-AT PRD-AT PRD-BE PRD-BE PRD-MA…" at bounding box center [840, 238] width 1235 height 129
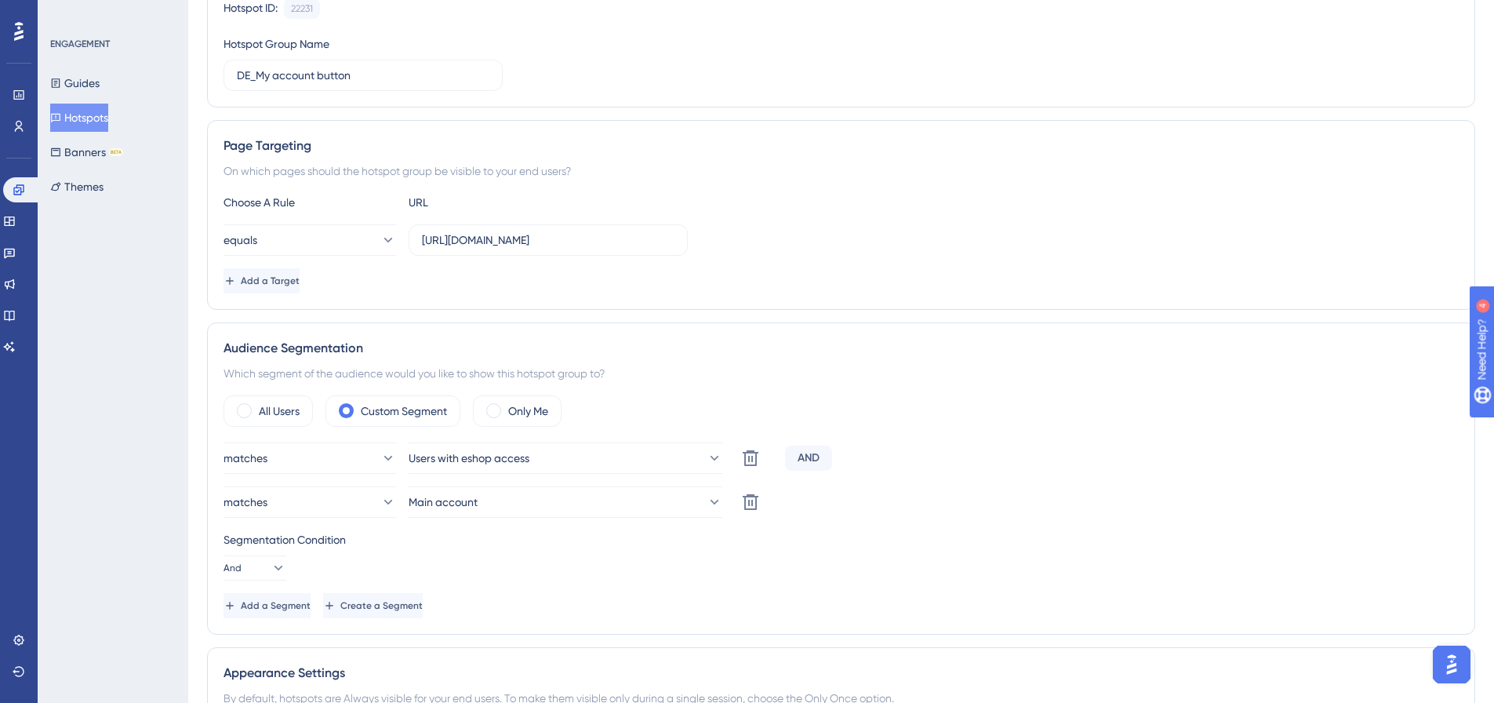
scroll to position [0, 0]
